Goal: Navigation & Orientation: Go to known website

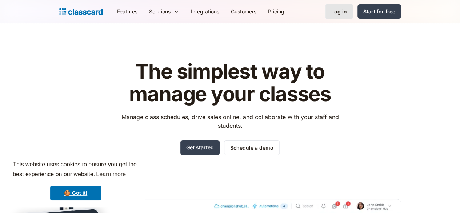
click at [353, 7] on link "Log in" at bounding box center [339, 11] width 28 height 15
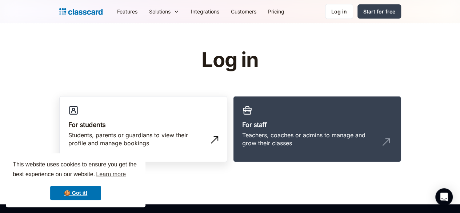
click at [96, 133] on div "Students, parents or guardians to view their profile and manage bookings" at bounding box center [135, 139] width 135 height 16
